Goal: Find specific page/section: Find specific page/section

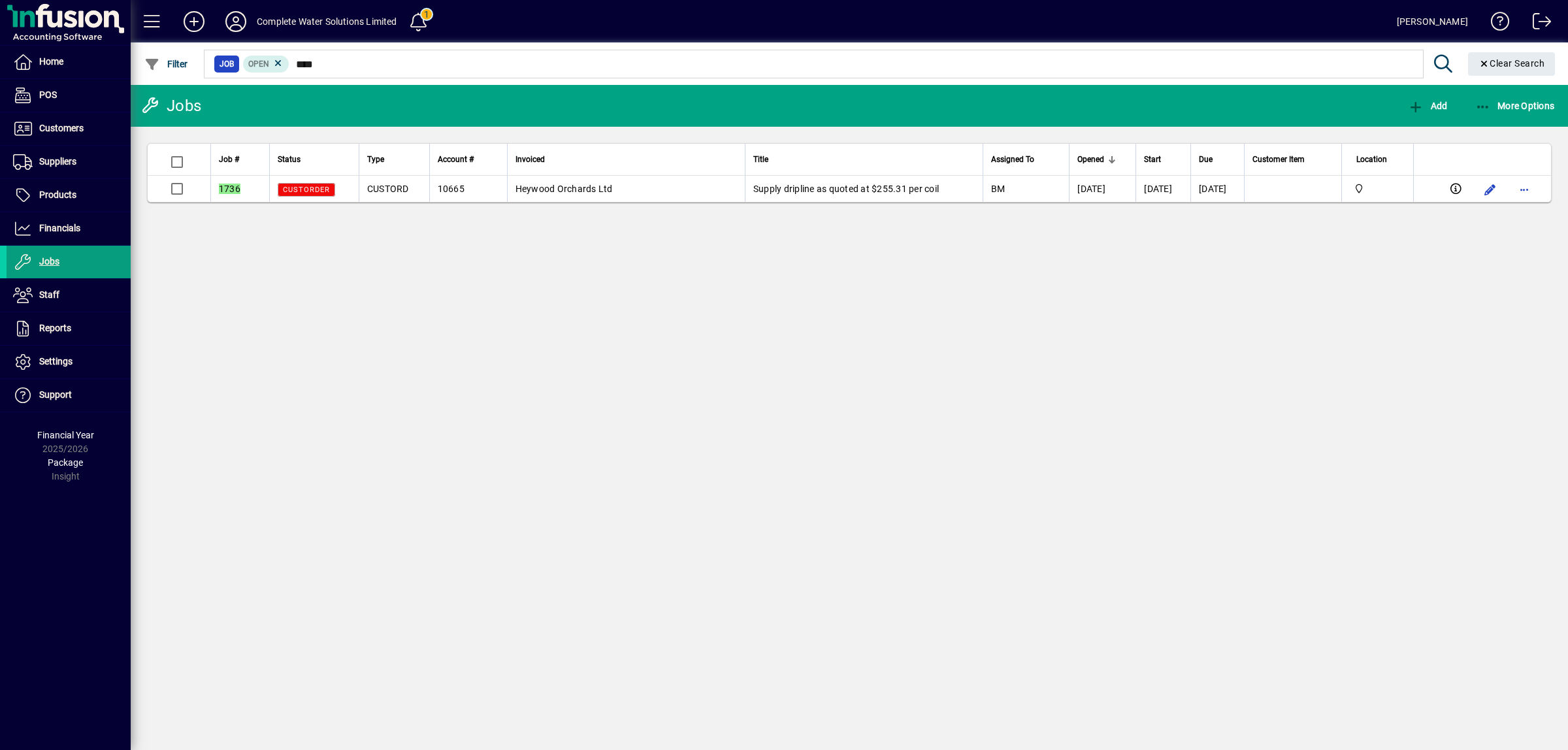
click at [74, 171] on span at bounding box center [68, 162] width 124 height 31
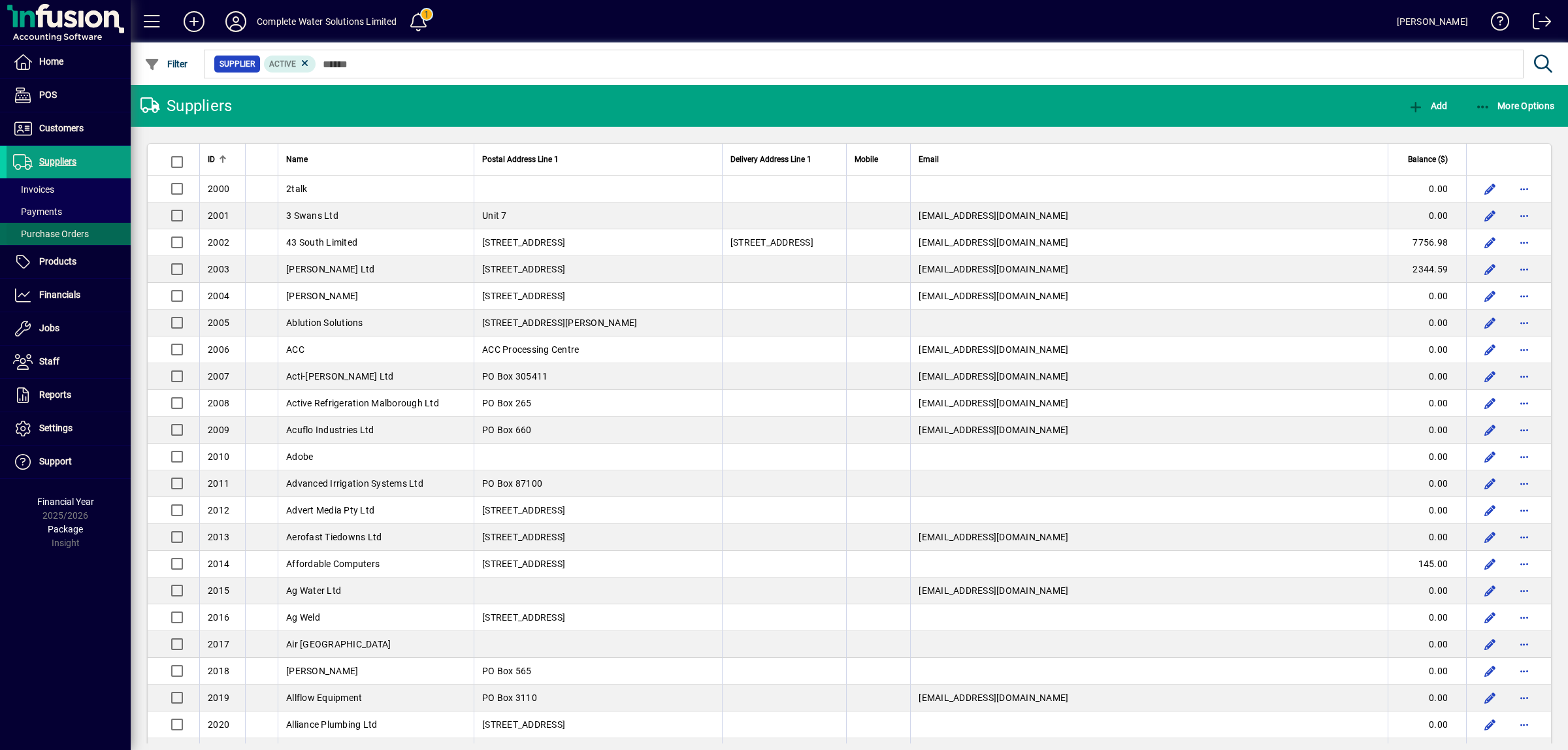
click at [81, 233] on span "Purchase Orders" at bounding box center [51, 234] width 76 height 11
